Goal: Entertainment & Leisure: Consume media (video, audio)

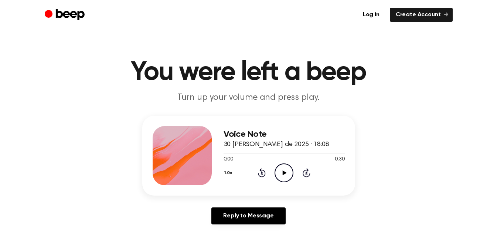
click at [278, 173] on icon "Play Audio" at bounding box center [283, 172] width 19 height 19
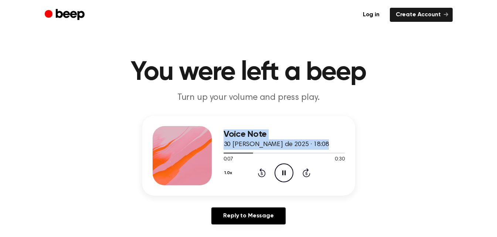
drag, startPoint x: 245, startPoint y: 153, endPoint x: 201, endPoint y: 153, distance: 44.0
click at [201, 153] on div "Voice Note 30 de agosto de 2025 · 18:08 0:07 0:30 Your browser does not support…" at bounding box center [248, 156] width 213 height 80
click at [224, 153] on div at bounding box center [283, 153] width 121 height 6
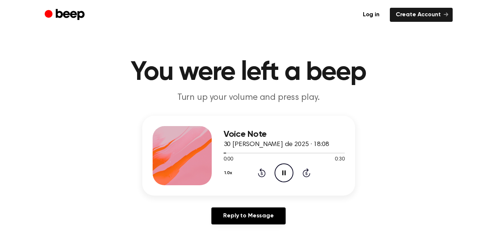
click at [282, 170] on icon "Pause Audio" at bounding box center [283, 172] width 19 height 19
click at [282, 170] on icon "Play Audio" at bounding box center [283, 172] width 19 height 19
click at [287, 165] on icon "Play Audio" at bounding box center [283, 172] width 19 height 19
click at [281, 171] on icon "Play Audio" at bounding box center [283, 172] width 19 height 19
